Goal: Navigation & Orientation: Find specific page/section

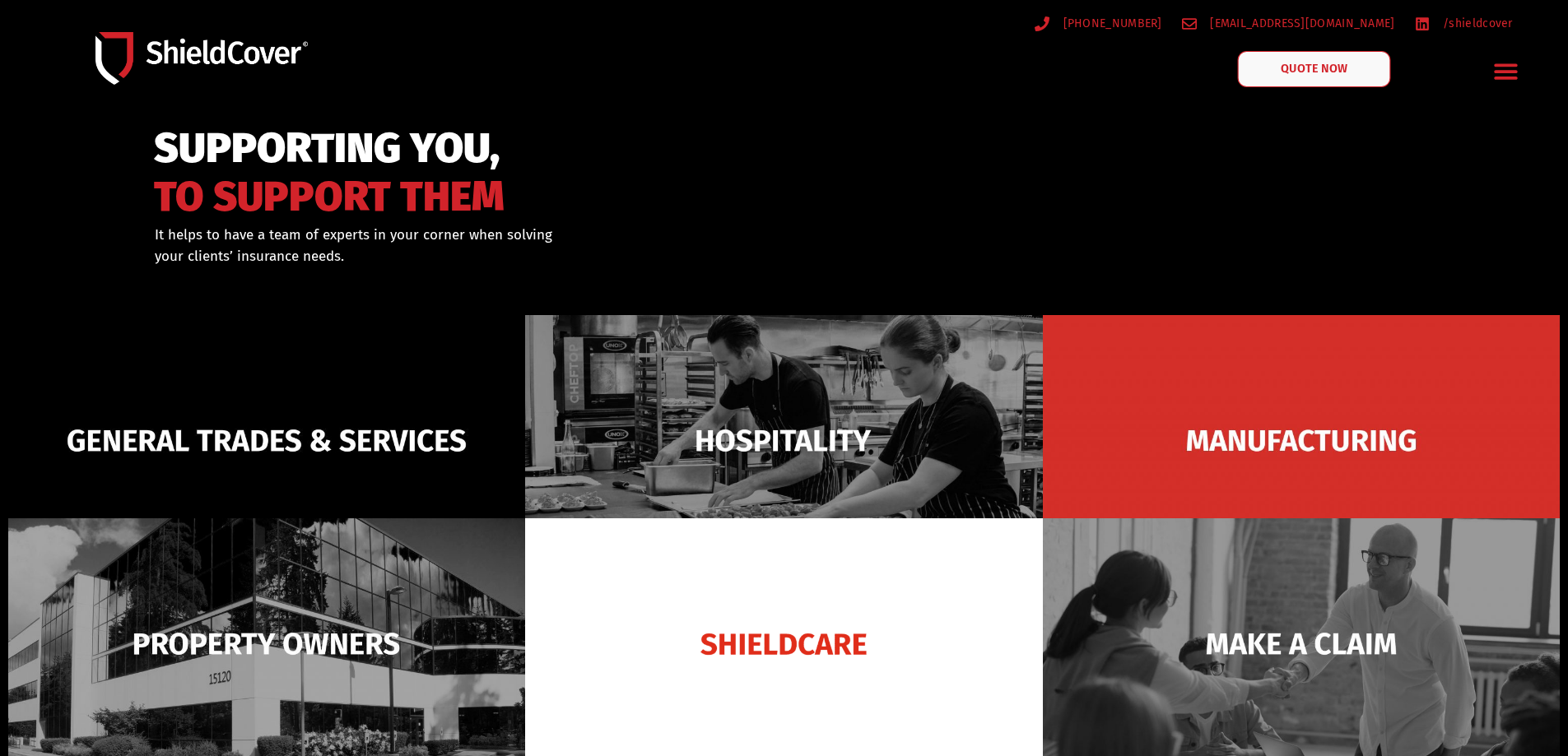
click at [1303, 73] on span "QUOTE NOW" at bounding box center [1314, 69] width 65 height 12
click at [1516, 73] on icon "Menu Toggle" at bounding box center [1506, 72] width 23 height 15
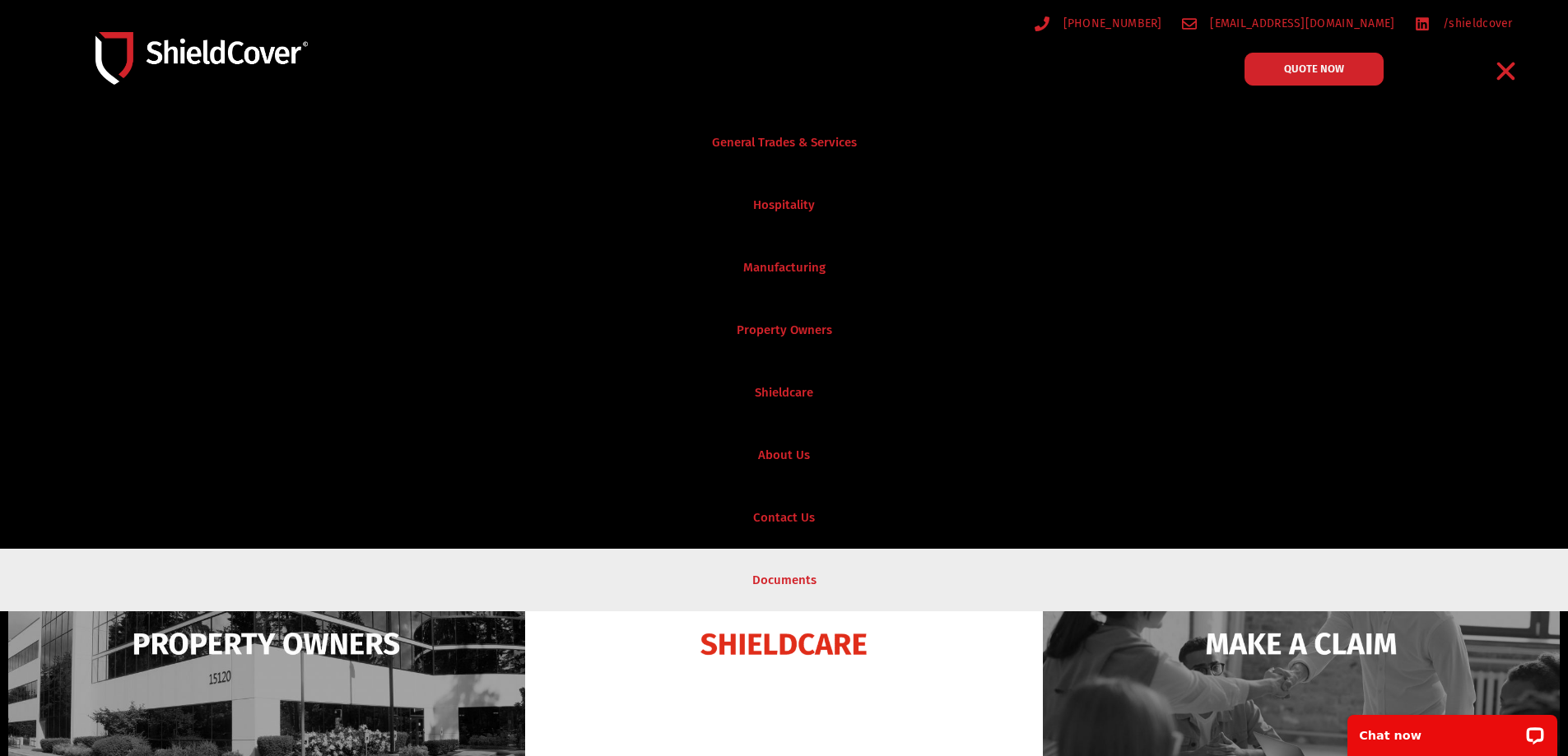
click at [790, 580] on link "Documents" at bounding box center [784, 580] width 1568 height 63
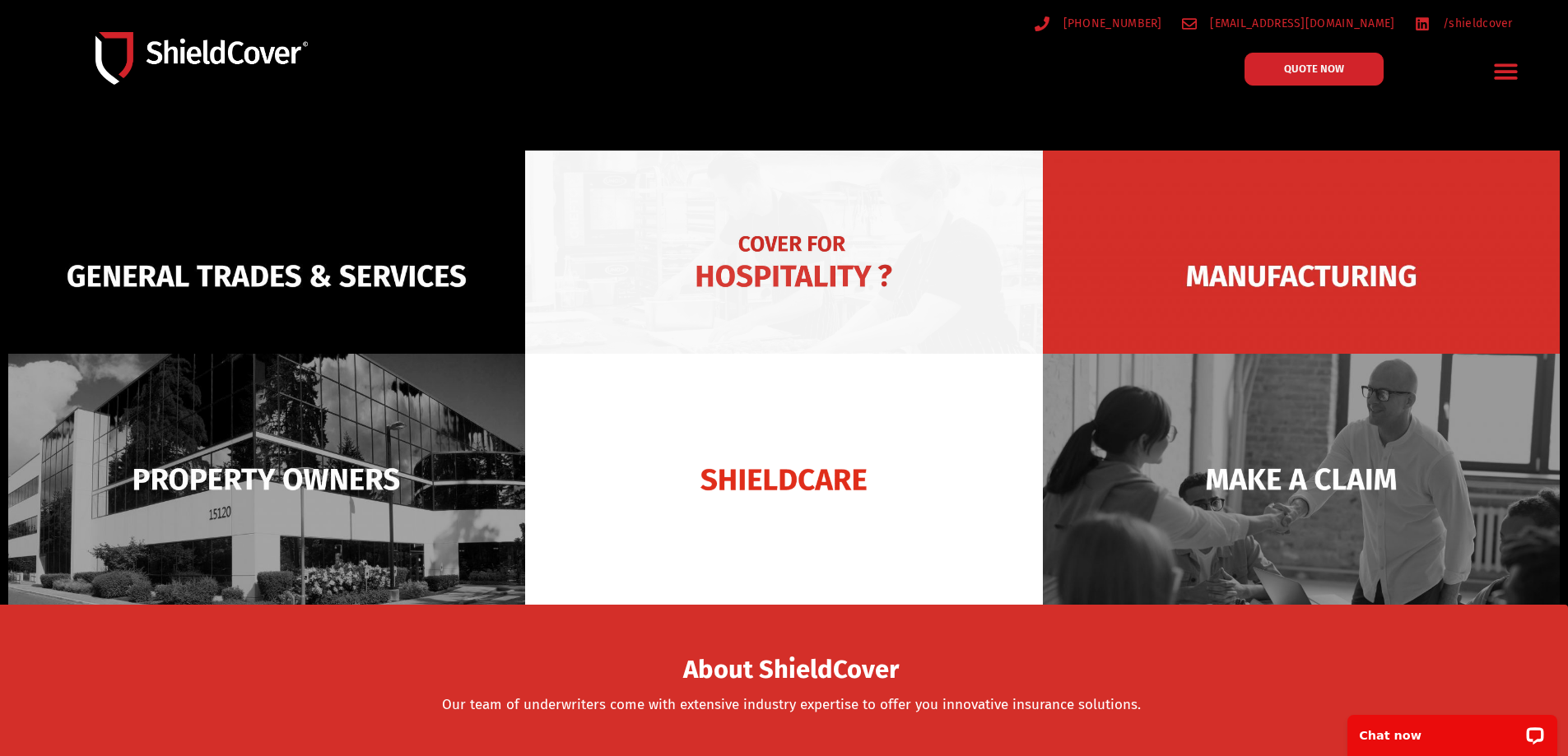
scroll to position [329, 0]
